Goal: Feedback & Contribution: Submit feedback/report problem

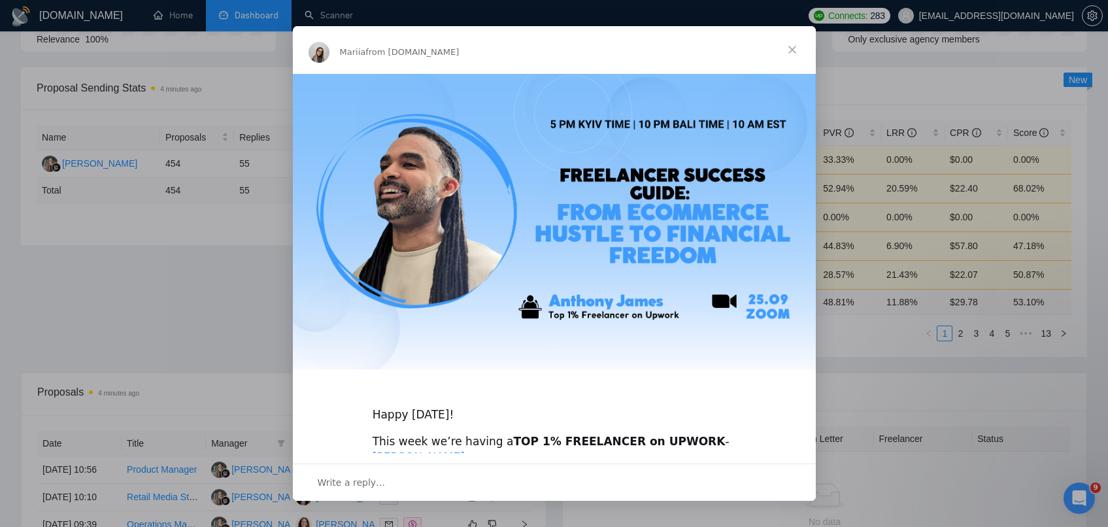
click at [794, 48] on span "Close" at bounding box center [791, 49] width 47 height 47
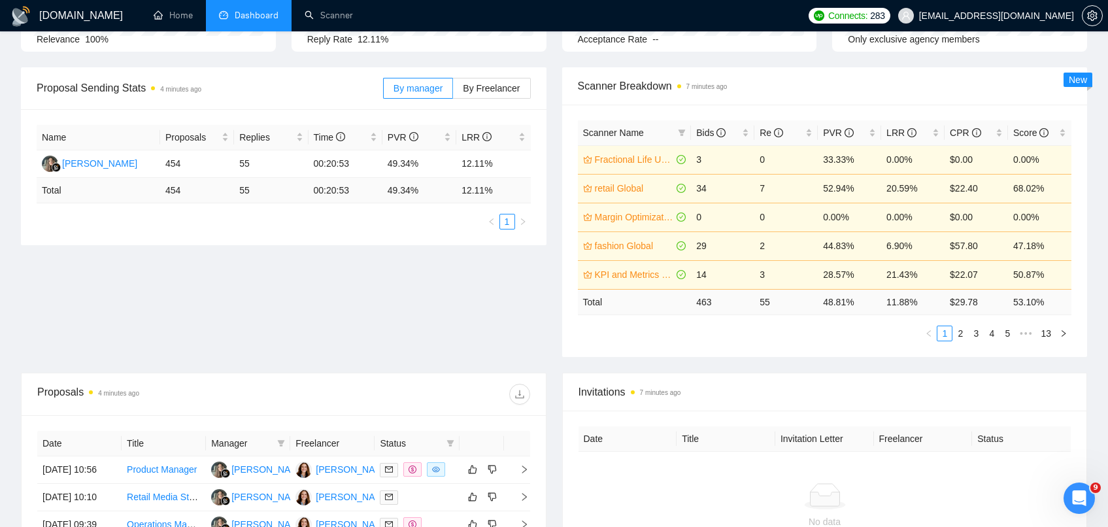
click at [378, 272] on div "Proposal Sending Stats 4 minutes ago By manager By Freelancer Name Proposals Re…" at bounding box center [553, 219] width 1081 height 305
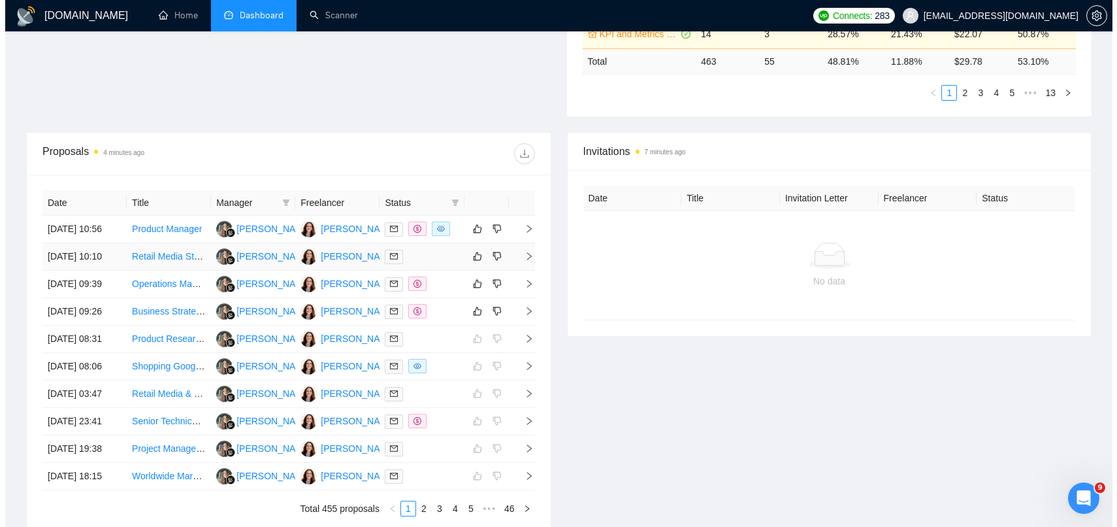
scroll to position [424, 0]
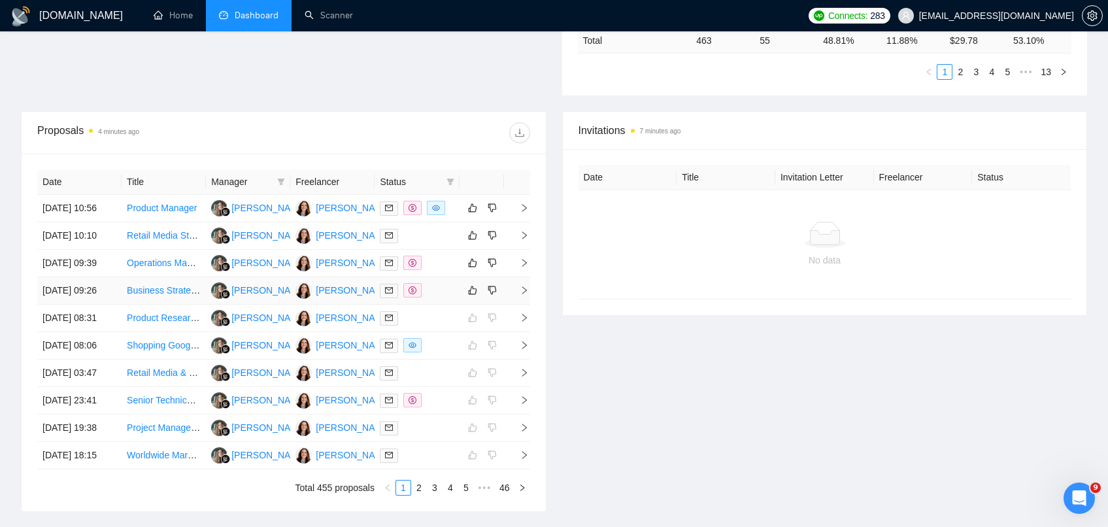
click at [450, 298] on div at bounding box center [417, 290] width 74 height 15
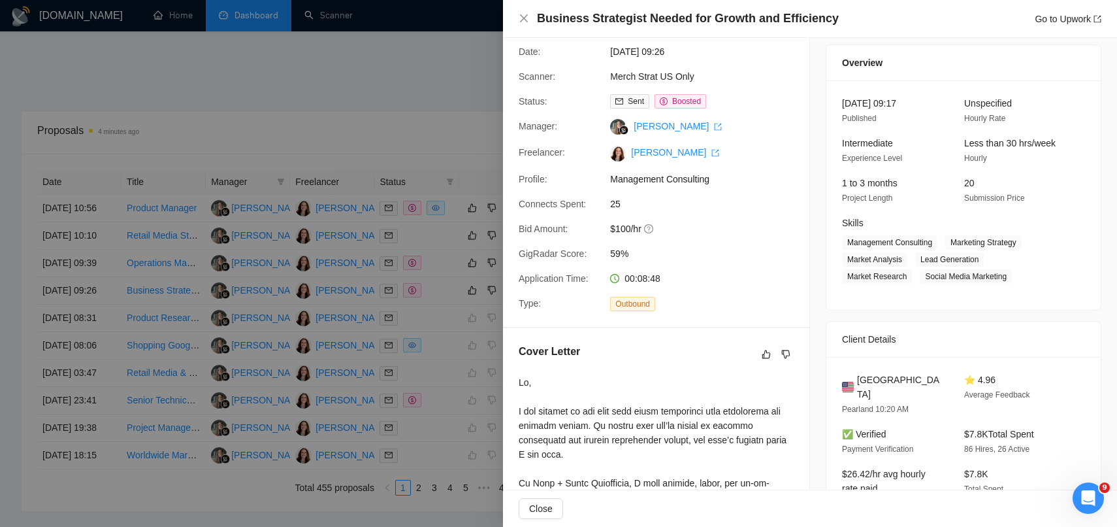
scroll to position [0, 0]
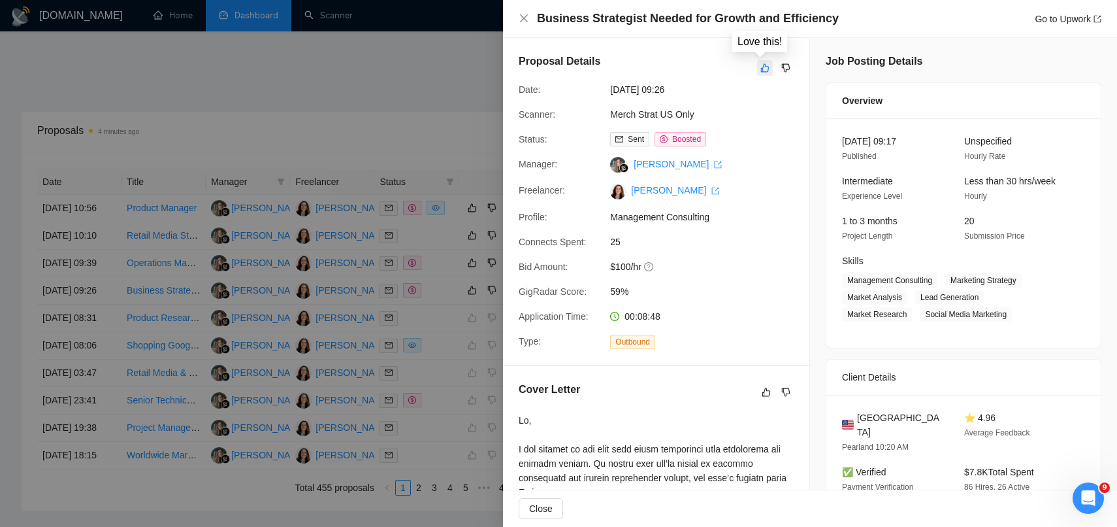
click at [761, 70] on icon "like" at bounding box center [765, 68] width 9 height 10
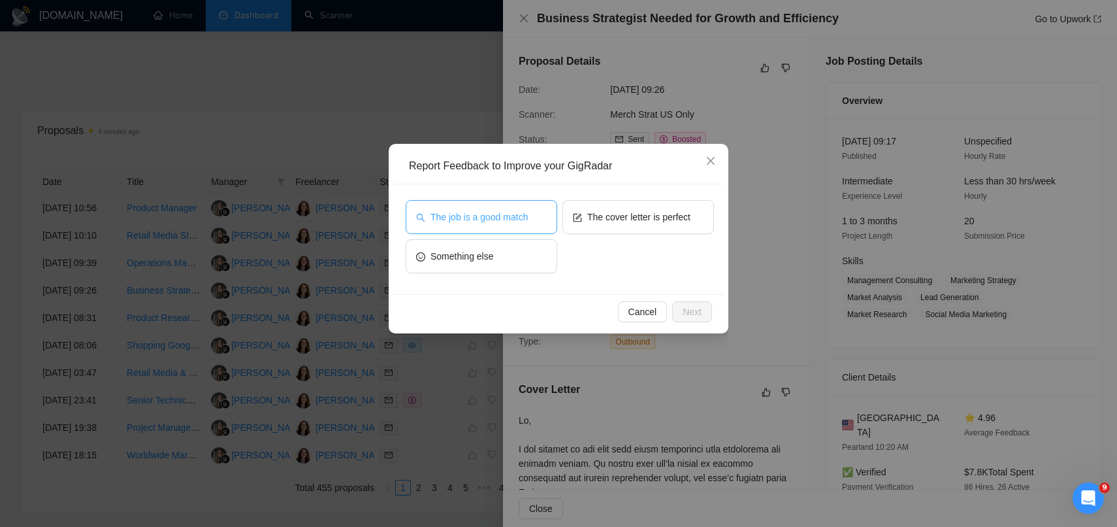
click at [511, 225] on button "The job is a good match" at bounding box center [482, 217] width 152 height 34
click at [694, 314] on span "Next" at bounding box center [692, 312] width 19 height 14
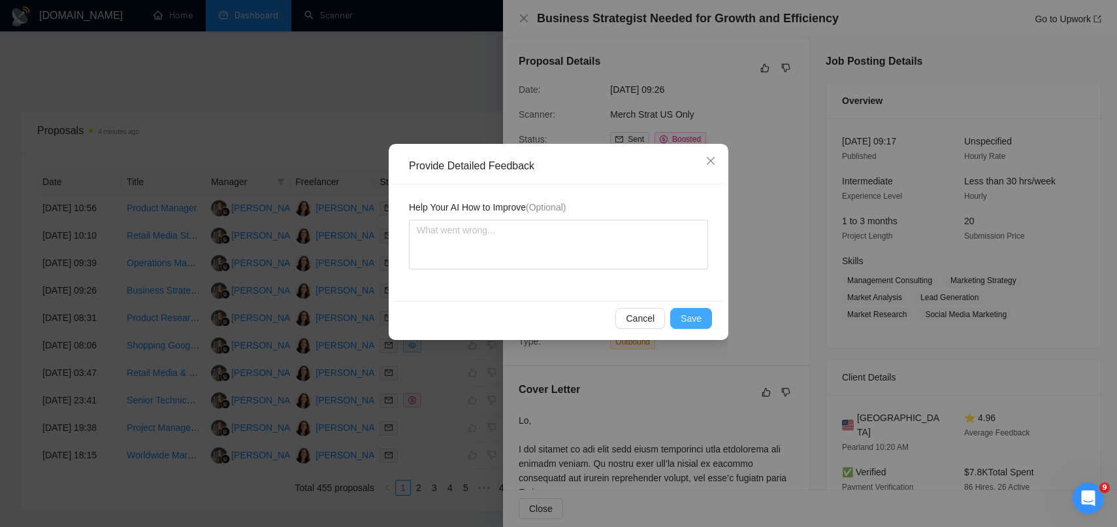
click at [674, 323] on button "Save" at bounding box center [691, 318] width 42 height 21
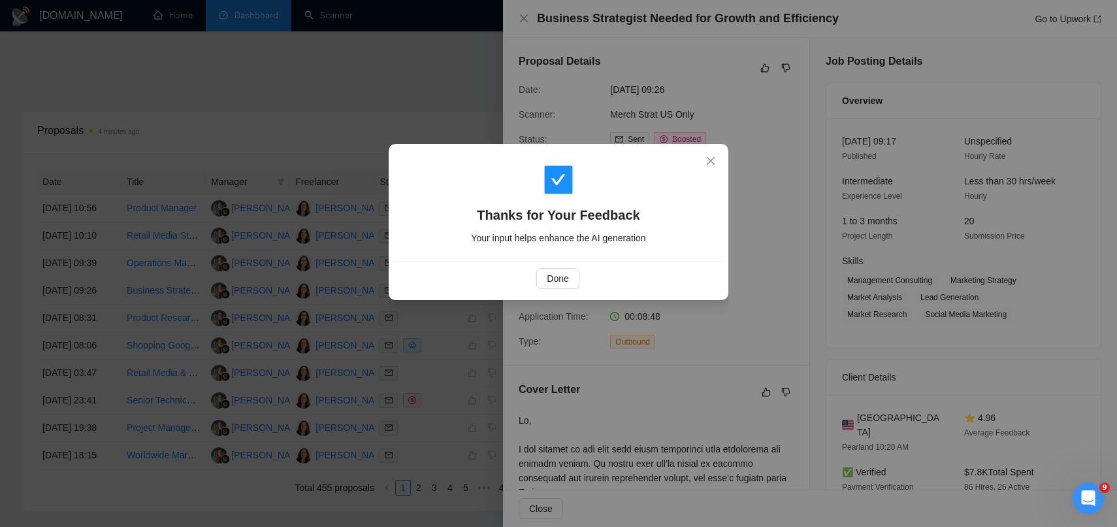
click at [369, 93] on div "Thanks for Your Feedback Your input helps enhance the AI generation Done" at bounding box center [558, 263] width 1117 height 527
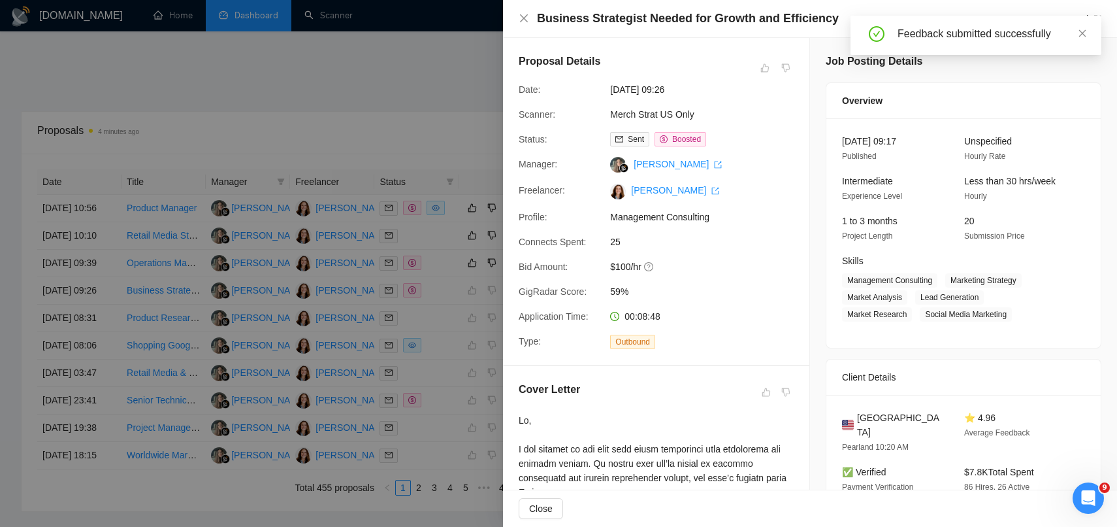
click at [425, 140] on div at bounding box center [558, 263] width 1117 height 527
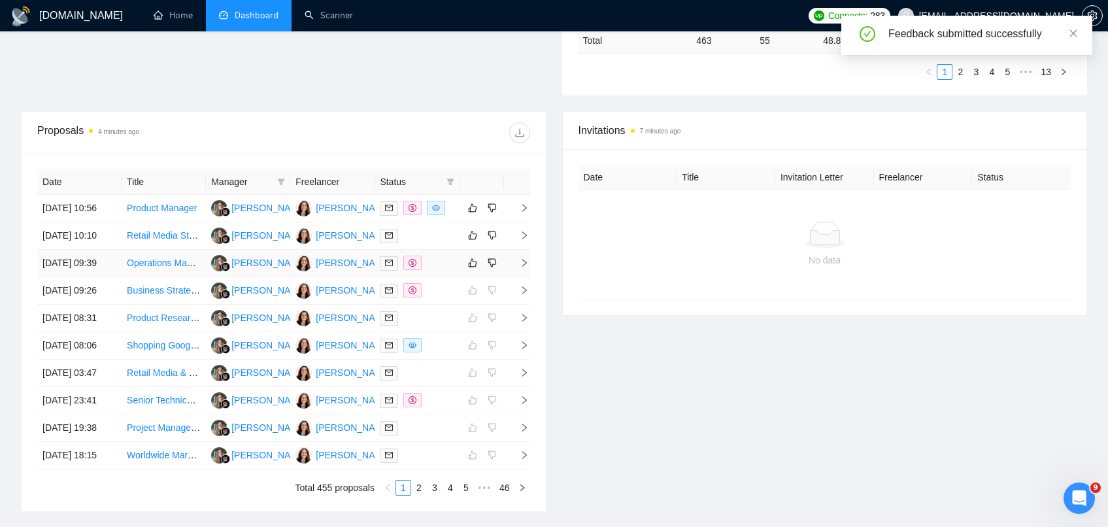
click at [460, 277] on td at bounding box center [481, 263] width 44 height 27
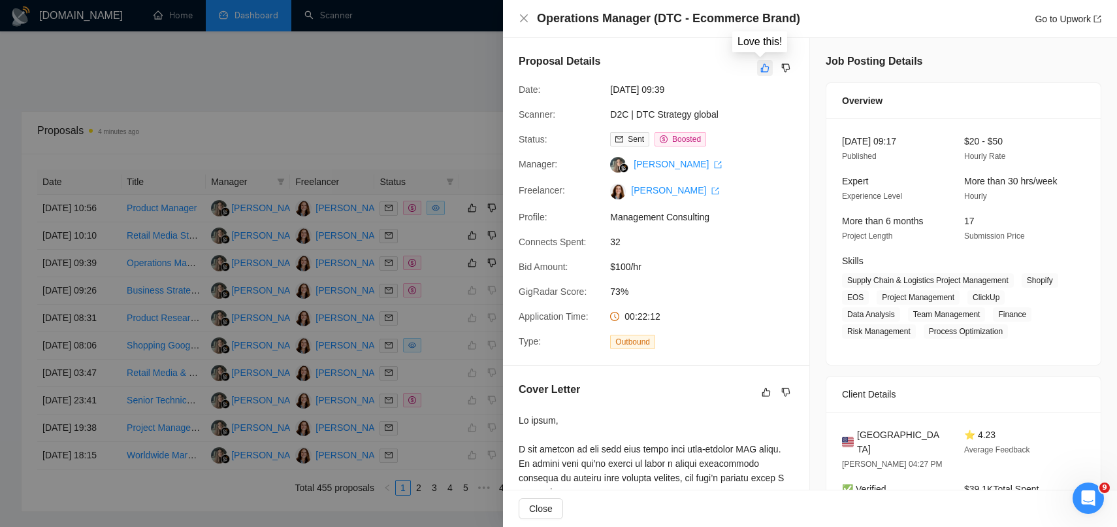
click at [761, 63] on icon "like" at bounding box center [765, 68] width 9 height 10
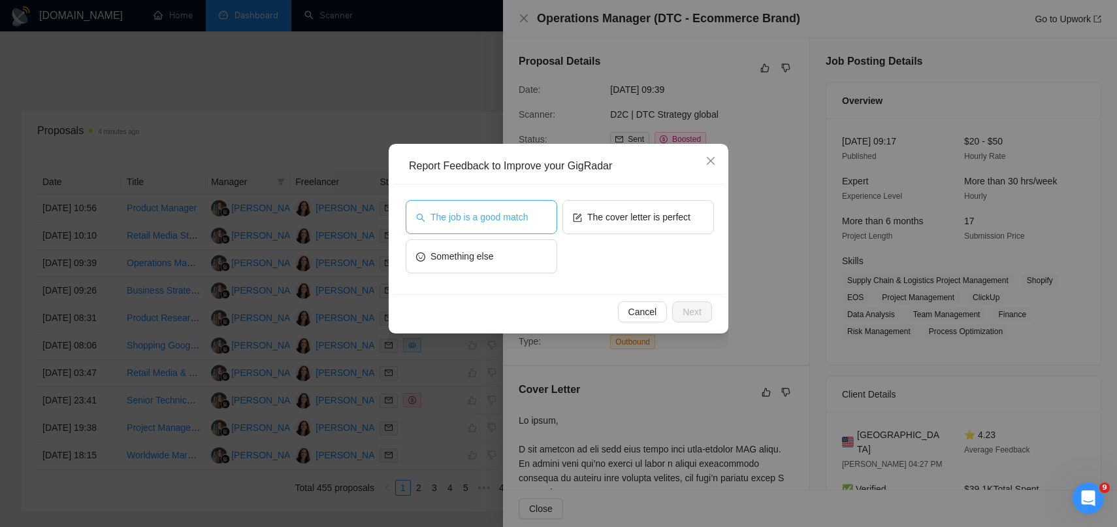
click at [455, 208] on button "The job is a good match" at bounding box center [482, 217] width 152 height 34
click at [701, 303] on button "Next" at bounding box center [692, 311] width 40 height 21
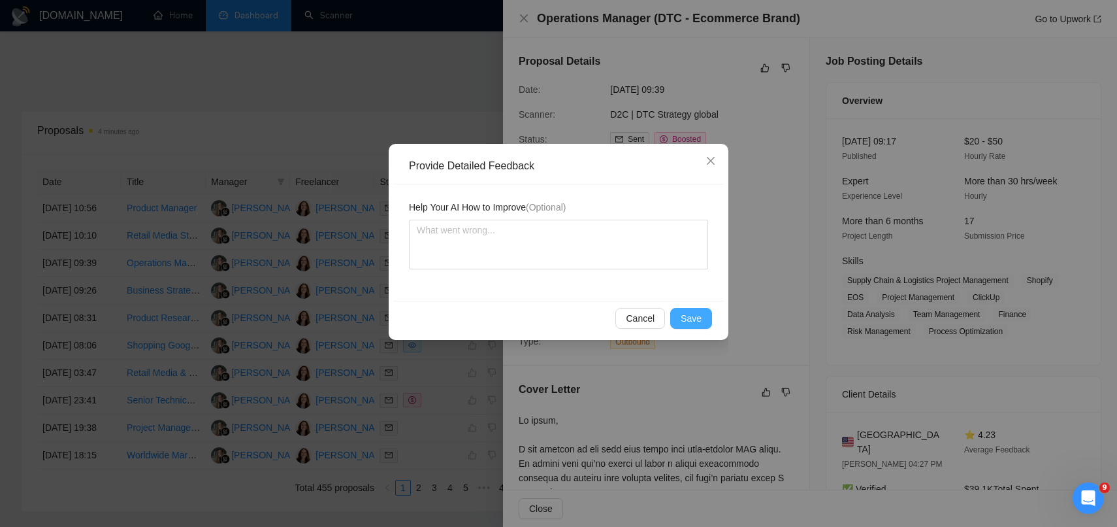
click at [689, 313] on span "Save" at bounding box center [691, 318] width 21 height 14
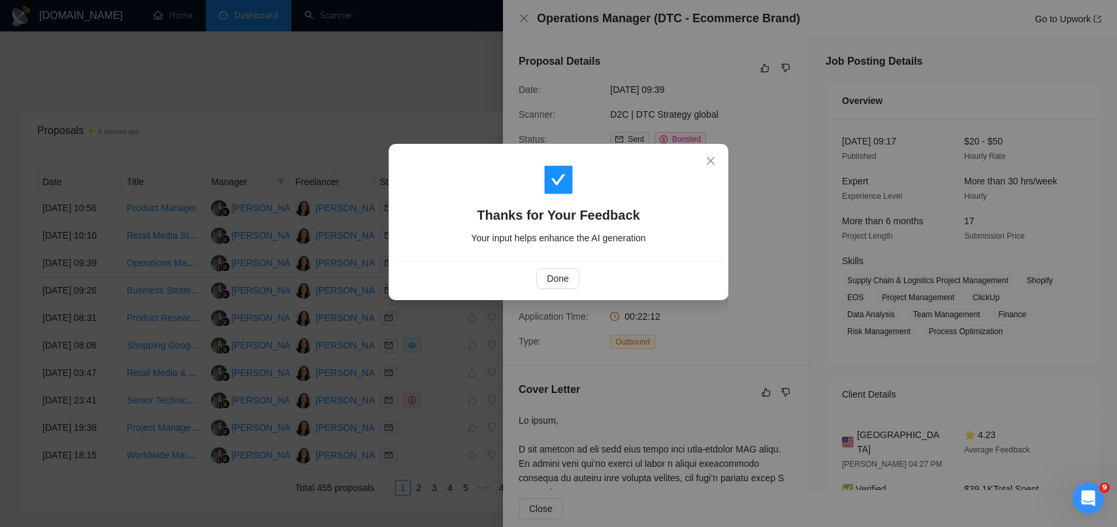
click at [588, 263] on div "Done" at bounding box center [558, 278] width 331 height 35
click at [555, 286] on button "Done" at bounding box center [557, 278] width 42 height 21
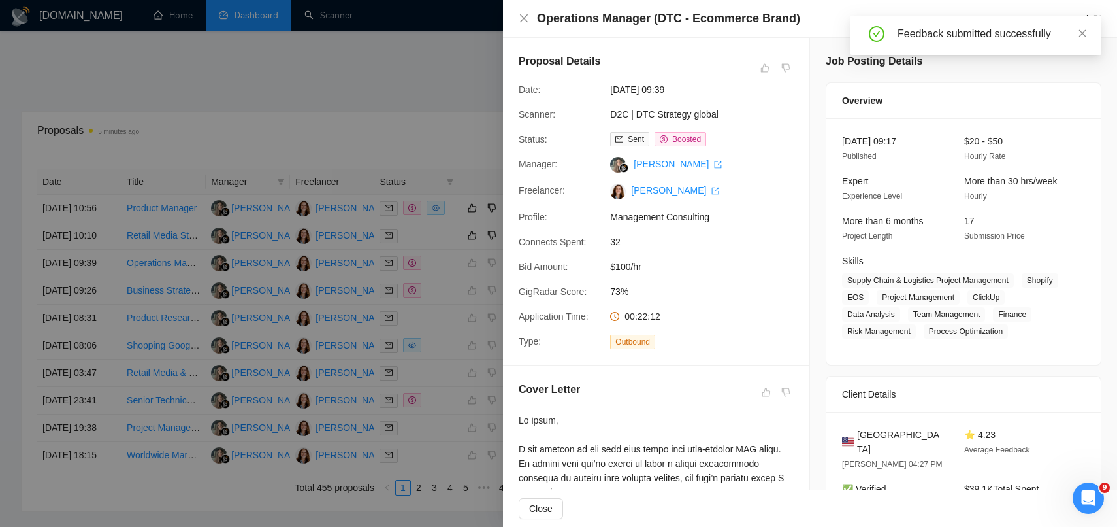
click at [522, 18] on icon "close" at bounding box center [524, 18] width 10 height 10
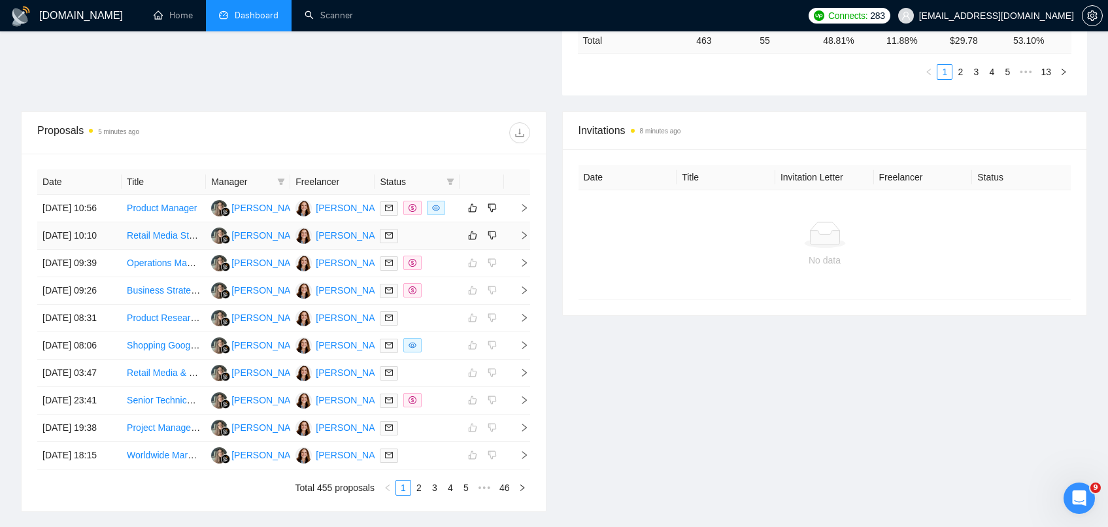
click at [438, 243] on div at bounding box center [417, 235] width 74 height 15
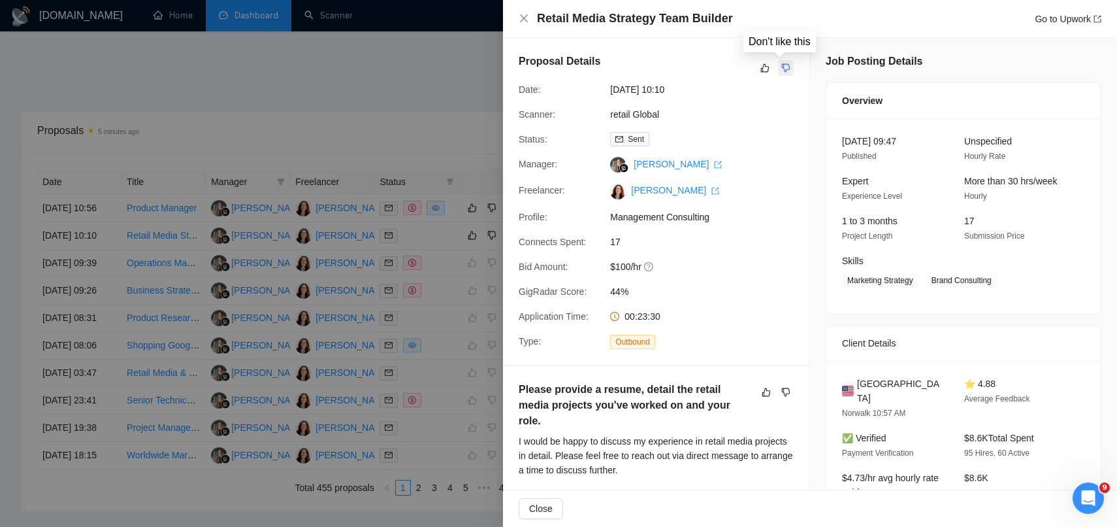
click at [783, 68] on icon "dislike" at bounding box center [786, 68] width 9 height 10
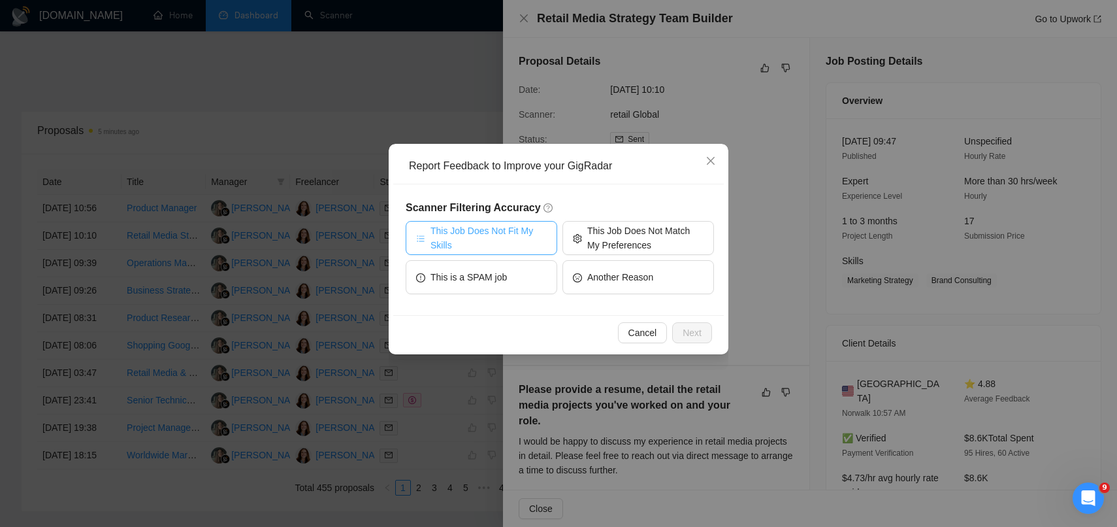
click at [502, 239] on span "This Job Does Not Fit My Skills" at bounding box center [489, 237] width 116 height 29
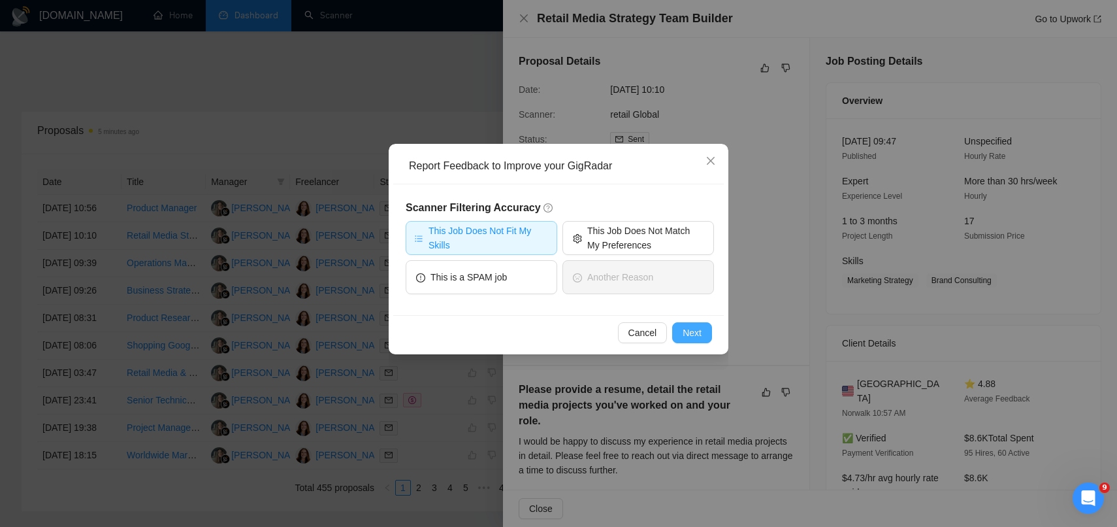
click at [707, 333] on button "Next" at bounding box center [692, 332] width 40 height 21
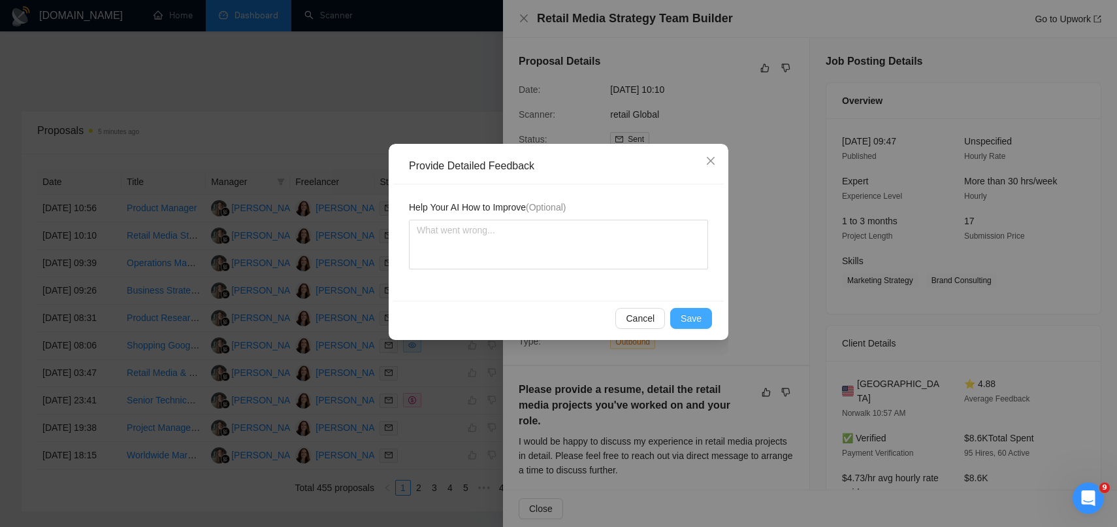
click at [697, 325] on span "Save" at bounding box center [691, 318] width 21 height 14
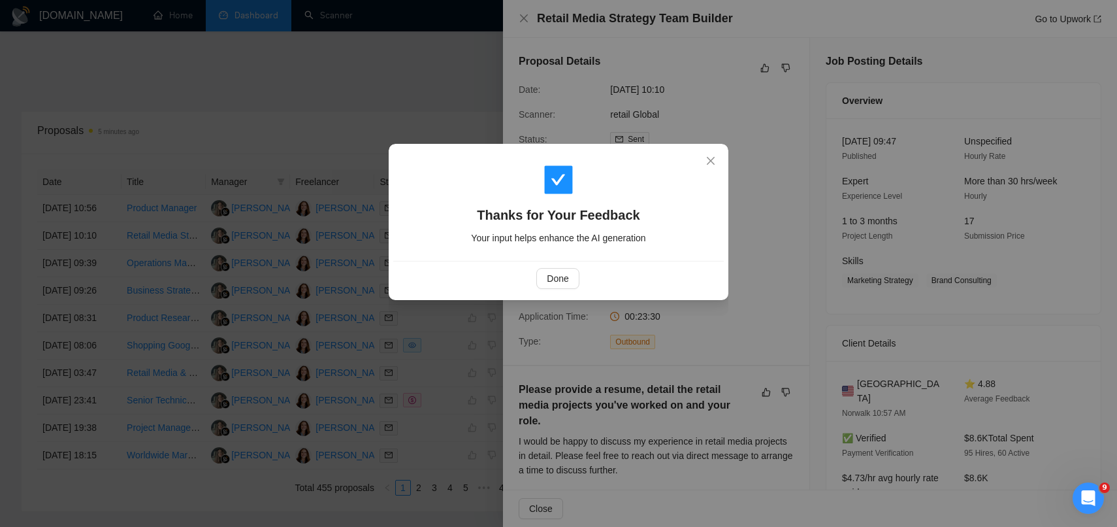
click at [325, 69] on div "Thanks for Your Feedback Your input helps enhance the AI generation Done" at bounding box center [558, 263] width 1117 height 527
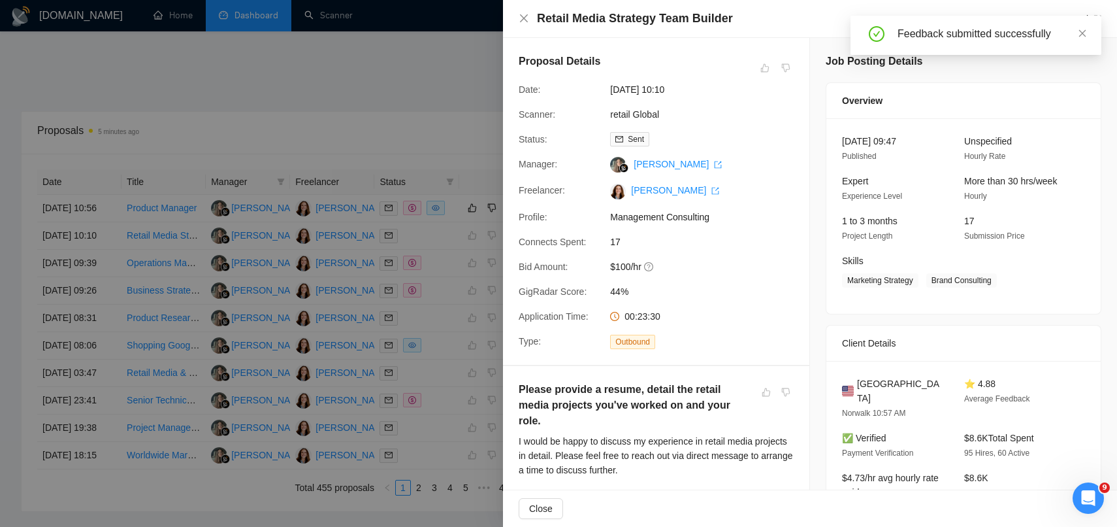
click at [458, 210] on div at bounding box center [558, 263] width 1117 height 527
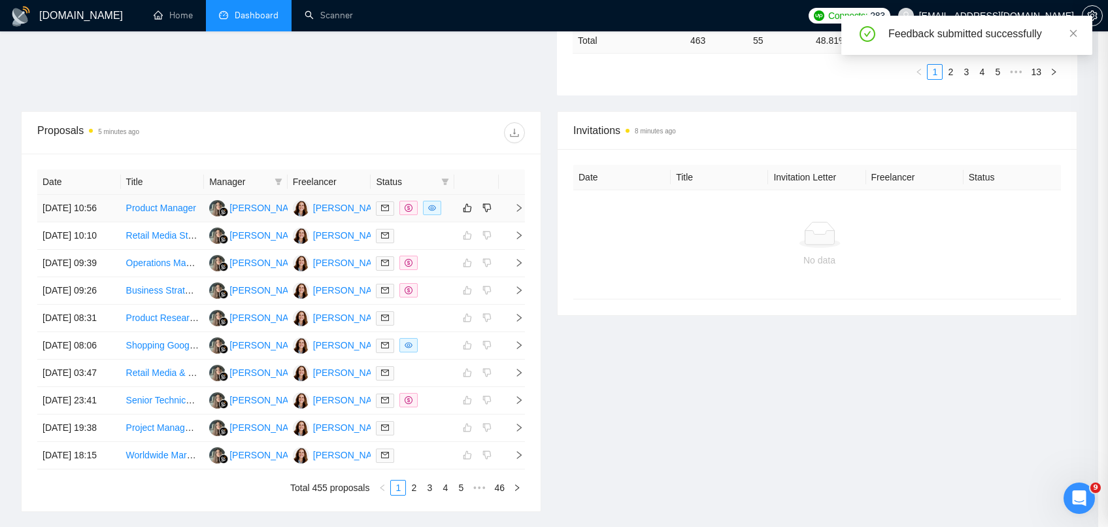
click at [454, 216] on td at bounding box center [412, 208] width 84 height 27
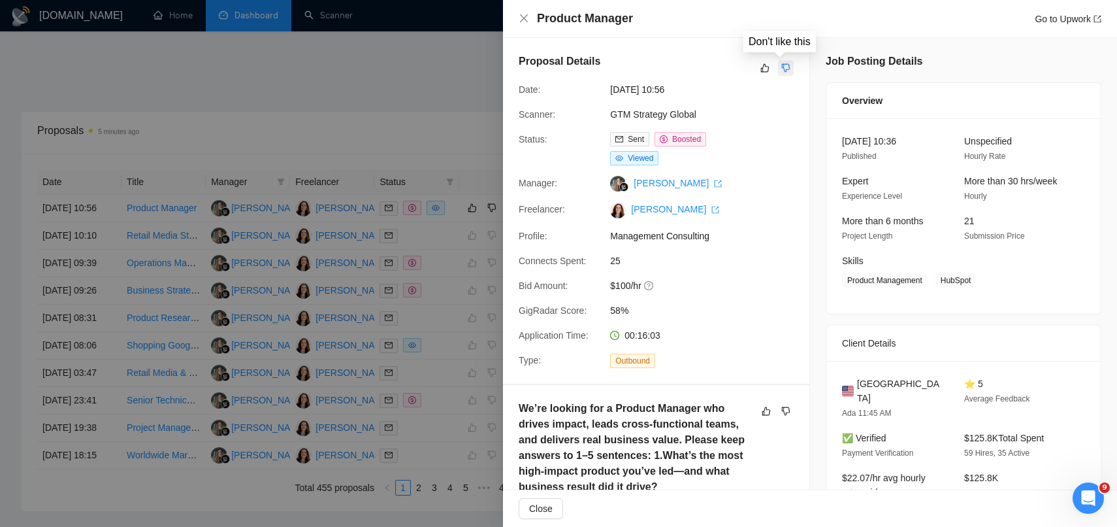
click at [782, 69] on icon "dislike" at bounding box center [786, 68] width 9 height 10
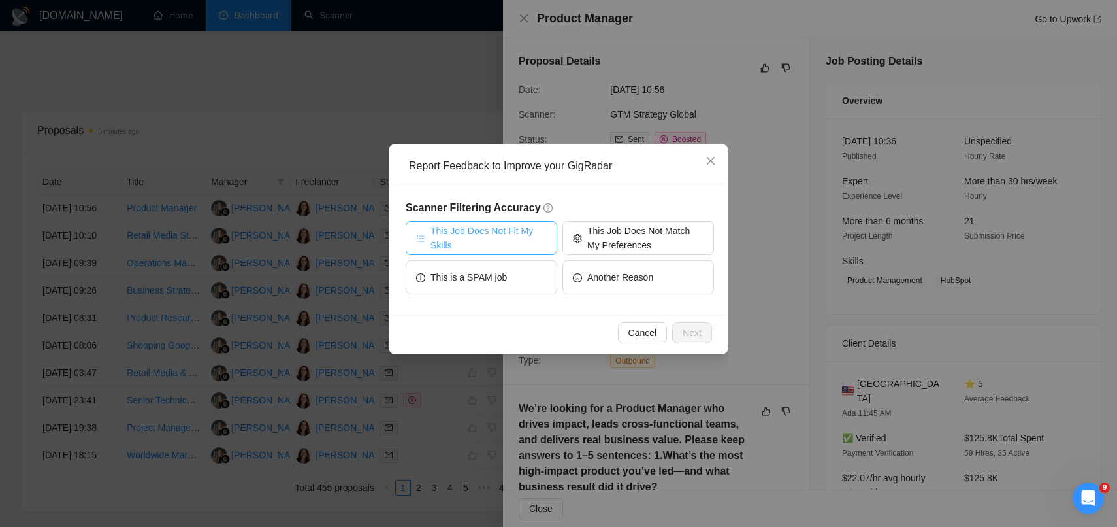
click at [467, 252] on span "This Job Does Not Fit My Skills" at bounding box center [489, 237] width 116 height 29
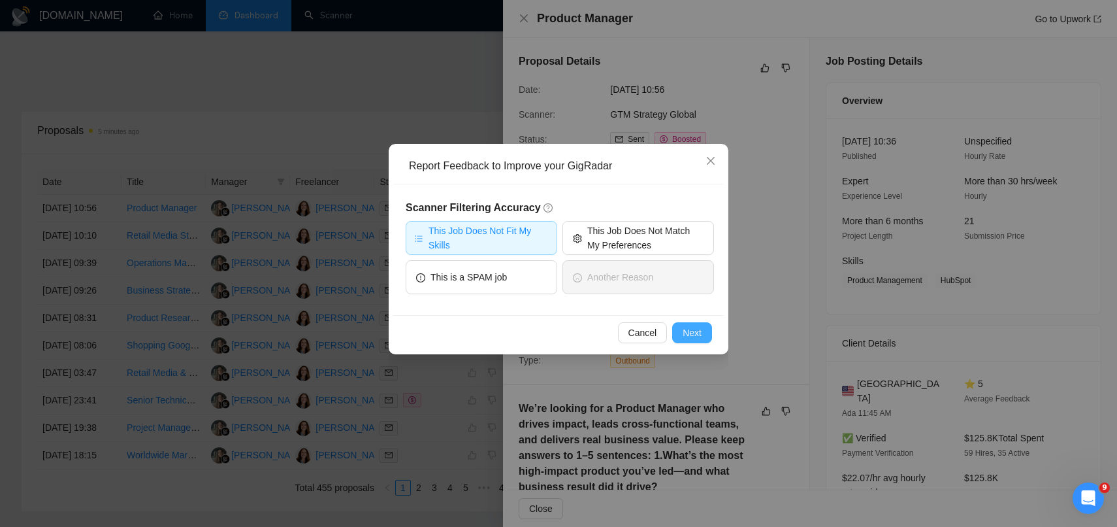
click at [691, 339] on span "Next" at bounding box center [692, 332] width 19 height 14
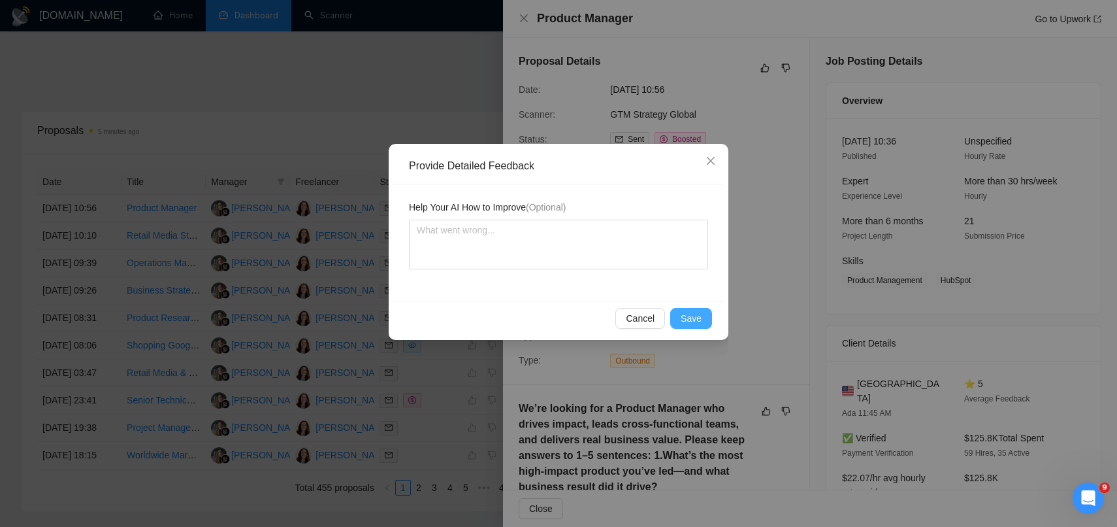
click at [685, 315] on span "Save" at bounding box center [691, 318] width 21 height 14
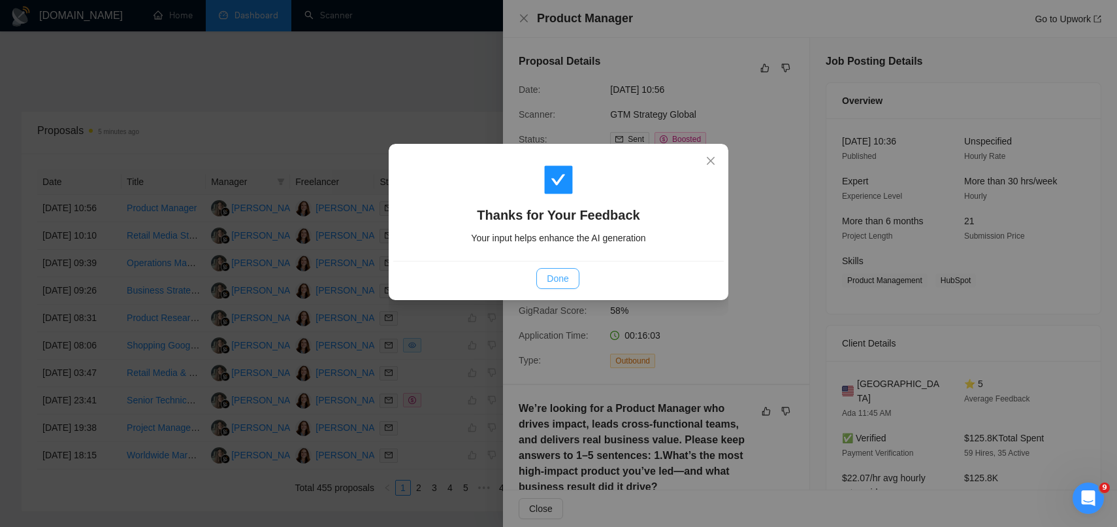
click at [559, 273] on span "Done" at bounding box center [558, 278] width 22 height 14
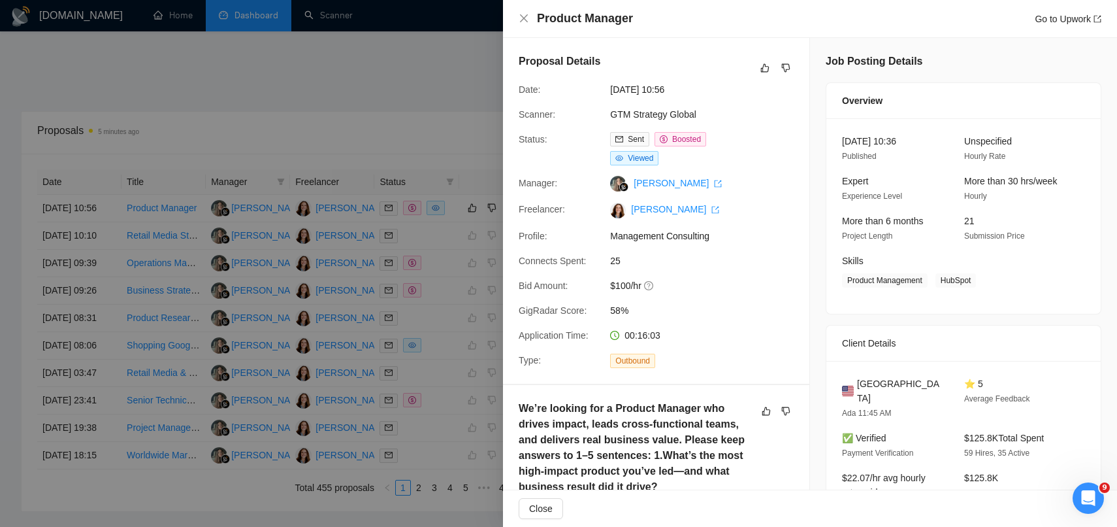
click at [401, 61] on div at bounding box center [558, 263] width 1117 height 527
